Goal: Information Seeking & Learning: Learn about a topic

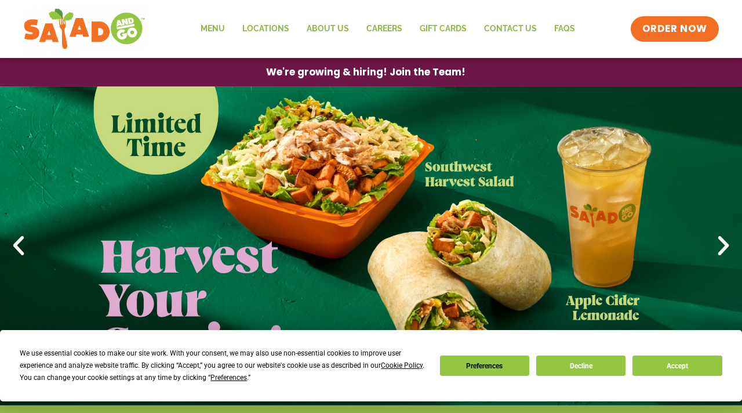
click at [577, 366] on button "Decline" at bounding box center [580, 365] width 89 height 20
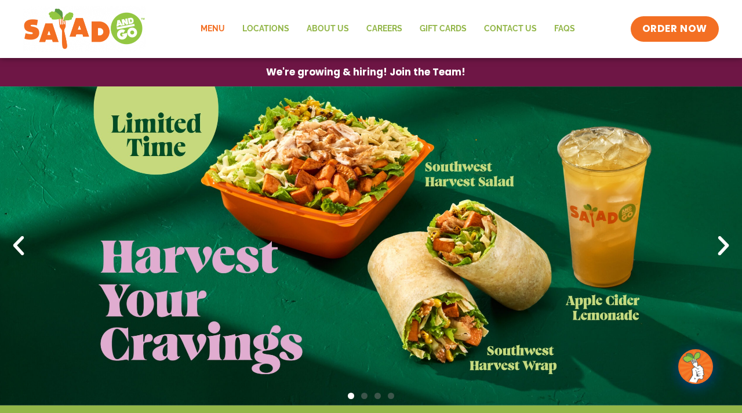
click at [213, 32] on link "Menu" at bounding box center [213, 29] width 42 height 27
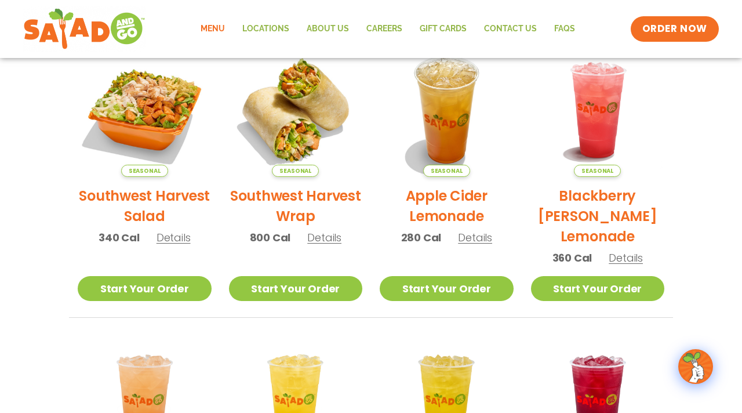
scroll to position [287, 0]
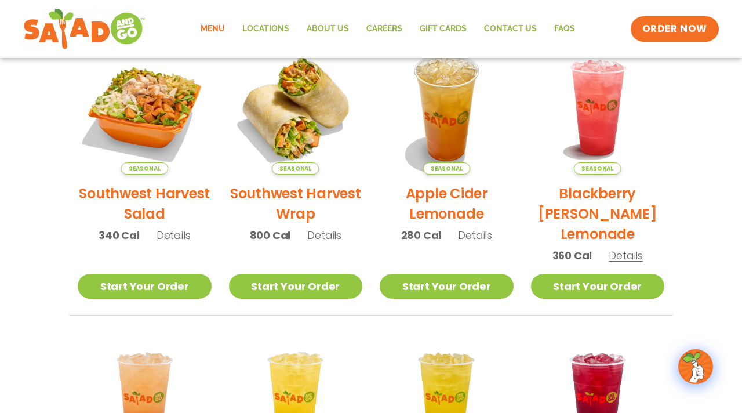
click at [330, 238] on span "Details" at bounding box center [324, 235] width 34 height 14
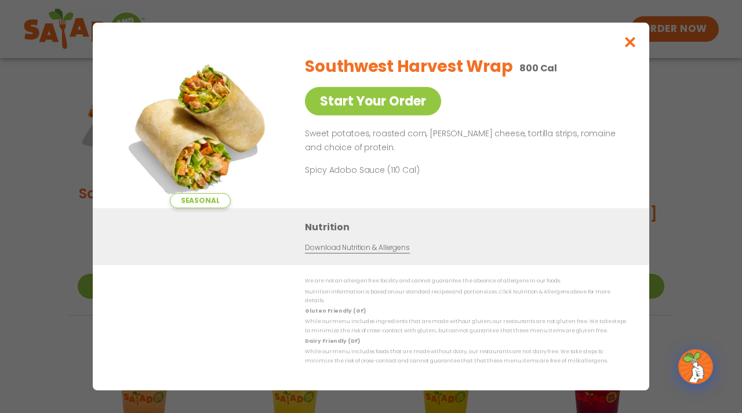
click at [634, 48] on icon "Close modal" at bounding box center [630, 42] width 14 height 12
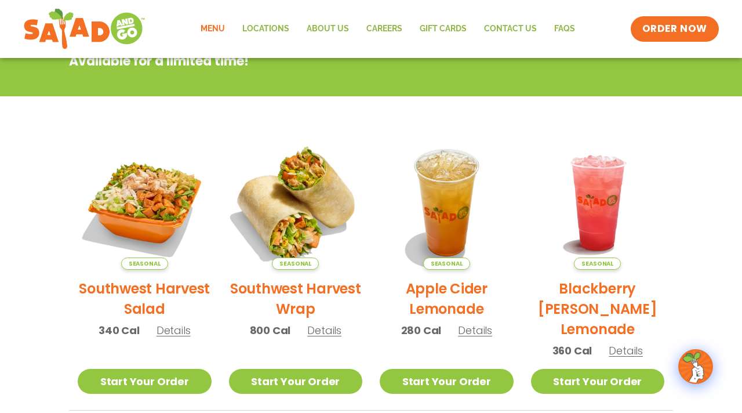
scroll to position [187, 0]
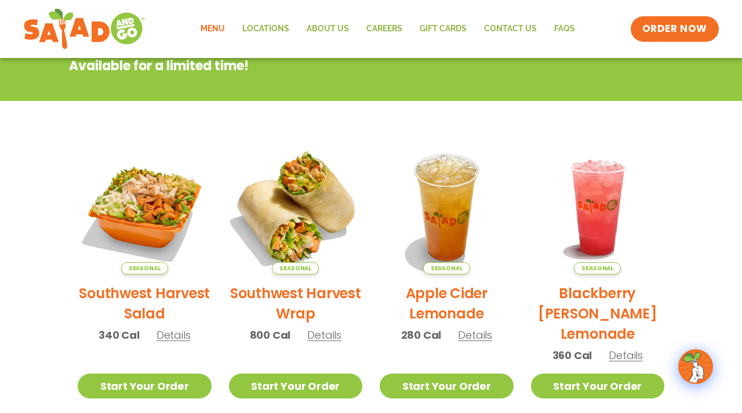
click at [309, 219] on img at bounding box center [295, 207] width 157 height 157
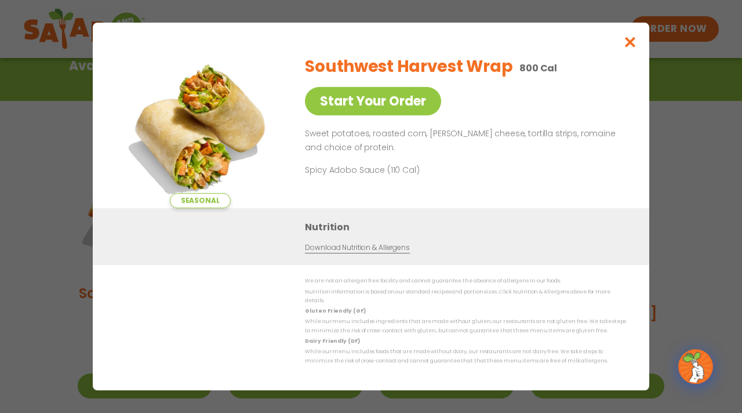
click at [627, 55] on button "Close modal" at bounding box center [631, 42] width 38 height 39
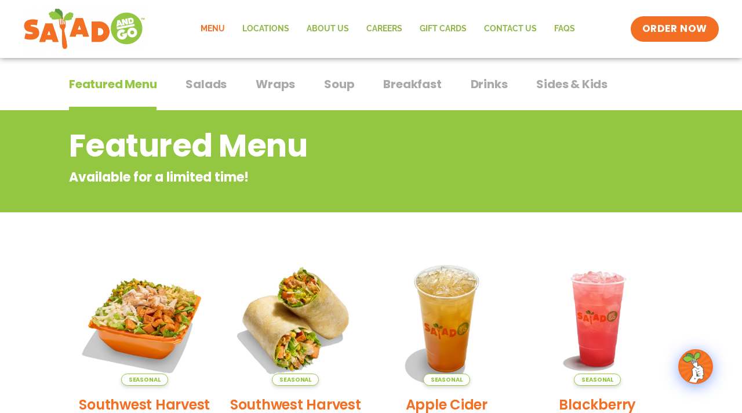
scroll to position [72, 0]
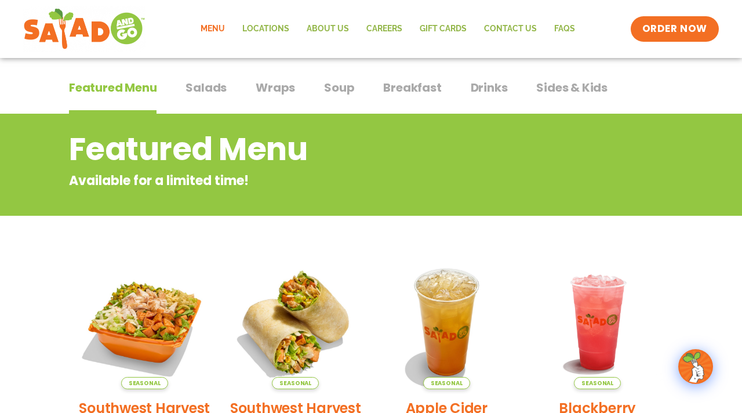
click at [229, 97] on div "Featured Menu Featured Menu Salads Salads Wraps Wraps Soup Soup Breakfast Break…" at bounding box center [371, 94] width 604 height 39
click at [279, 86] on span "Wraps" at bounding box center [275, 87] width 39 height 17
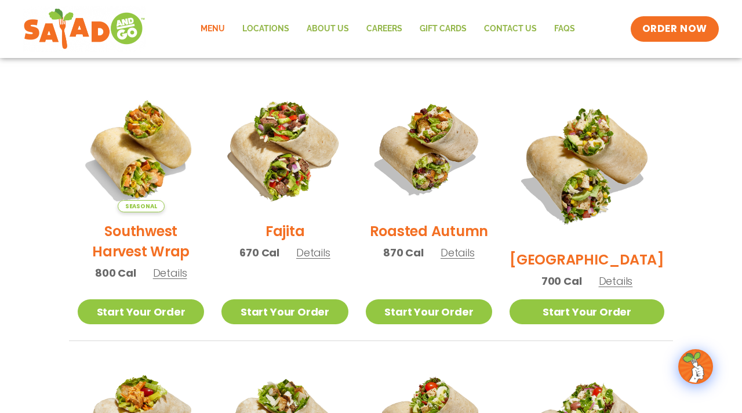
scroll to position [282, 0]
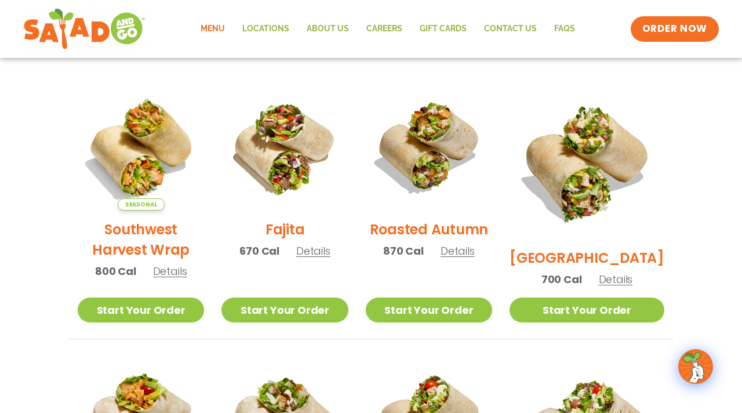
click at [451, 239] on h2 "Roasted Autumn" at bounding box center [429, 229] width 119 height 20
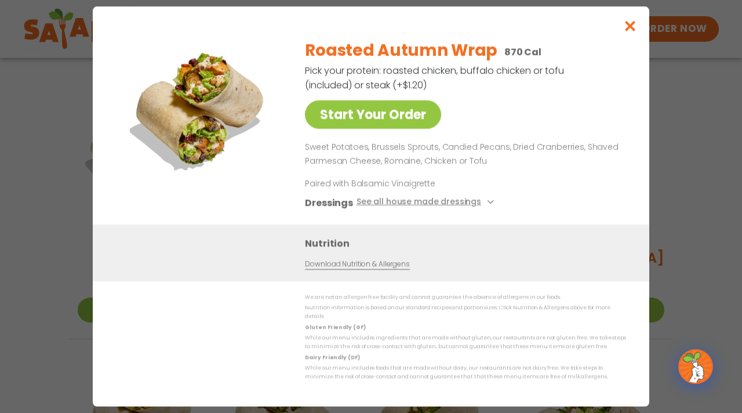
click at [638, 37] on button "Close modal" at bounding box center [631, 25] width 38 height 39
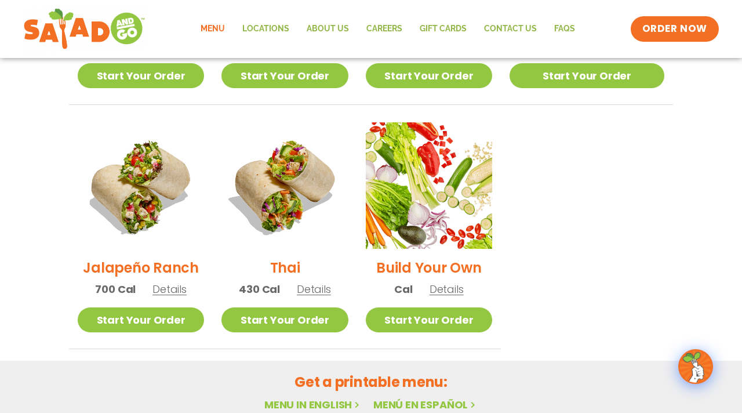
scroll to position [816, 0]
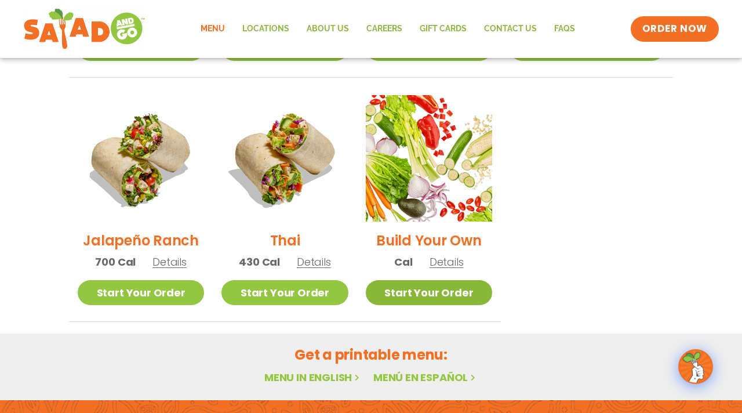
click at [465, 281] on link "Start Your Order" at bounding box center [429, 292] width 126 height 25
